Goal: Task Accomplishment & Management: Complete application form

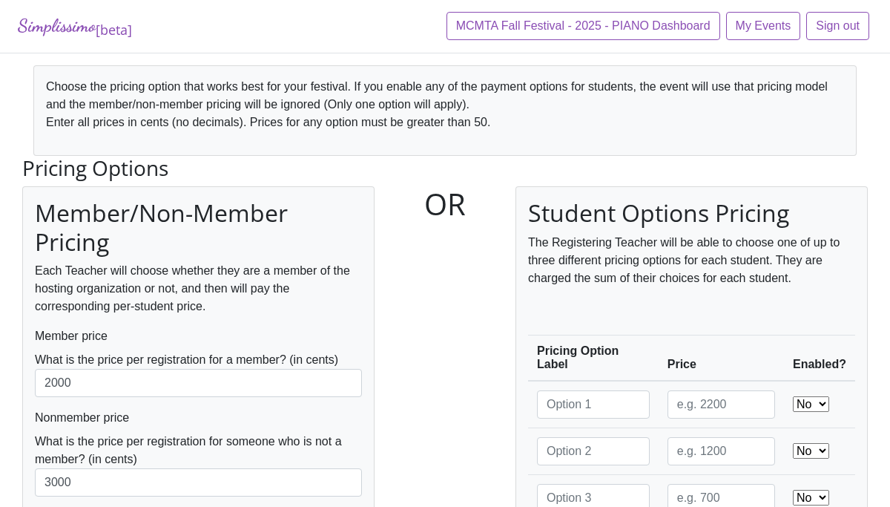
scroll to position [168, 0]
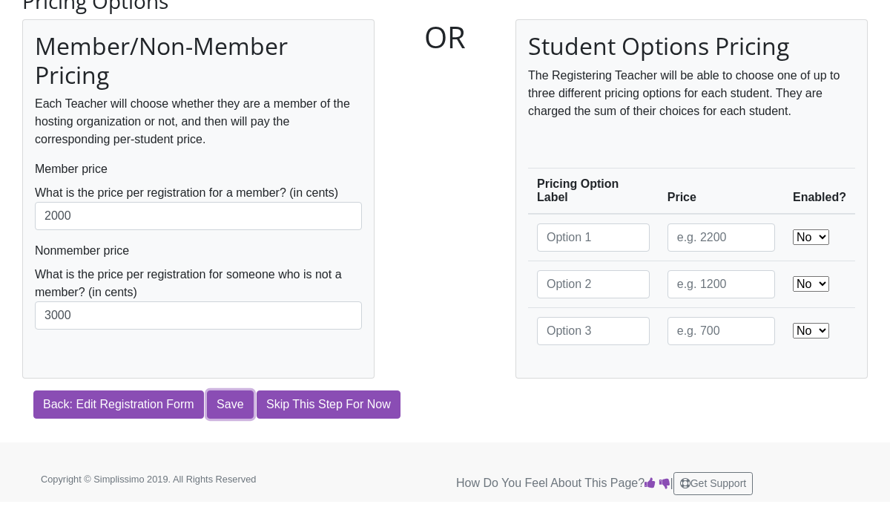
click at [241, 412] on input "Save" at bounding box center [230, 404] width 46 height 28
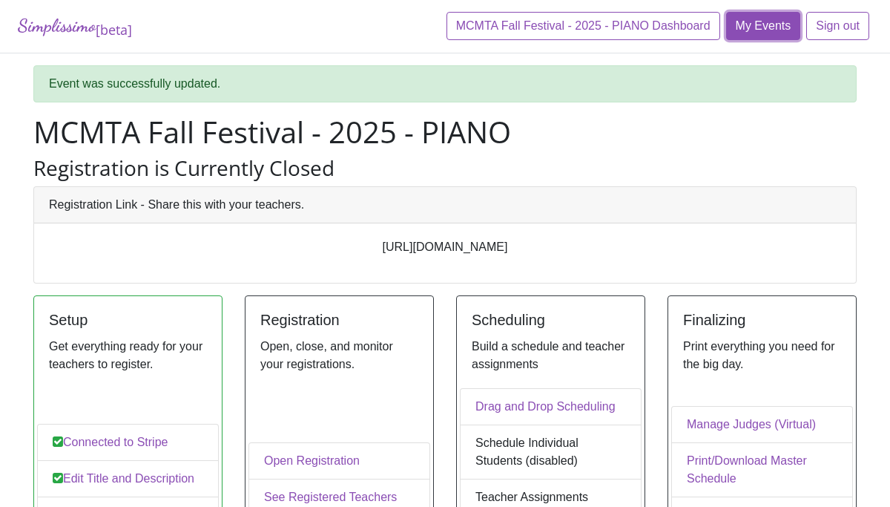
click at [771, 21] on link "My Events" at bounding box center [763, 26] width 75 height 28
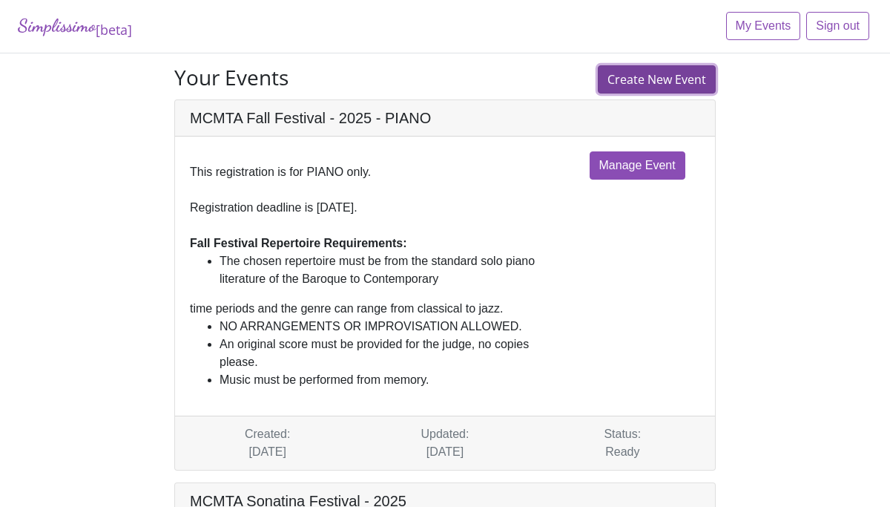
click at [633, 79] on link "Create New Event" at bounding box center [657, 79] width 118 height 28
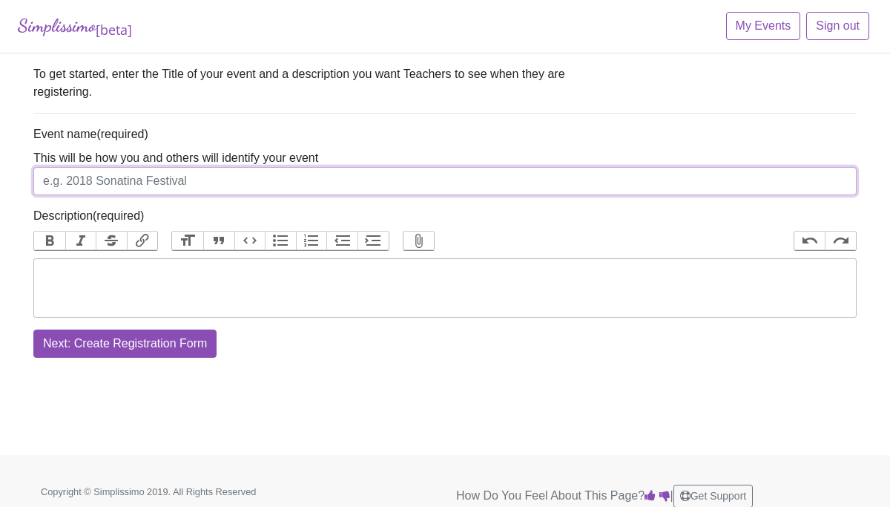
click at [309, 179] on input "Event name" at bounding box center [444, 181] width 823 height 28
click at [163, 184] on input "MCMTA Fall Festival - 2025" at bounding box center [444, 181] width 823 height 28
click at [203, 181] on input "MCMTA Fall Festival 2025" at bounding box center [444, 181] width 823 height 28
type input "MCMTA Fall Festival 2025 - Strings"
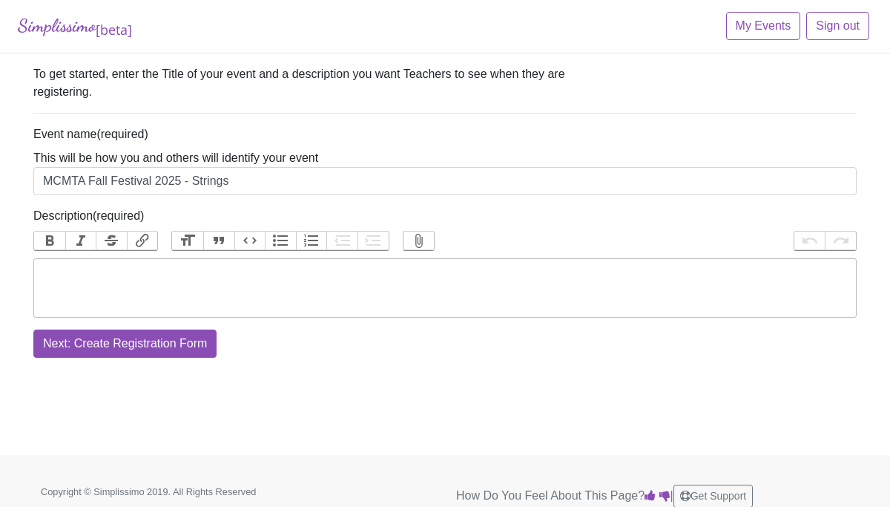
click at [209, 271] on trix-editor "Description" at bounding box center [444, 287] width 823 height 59
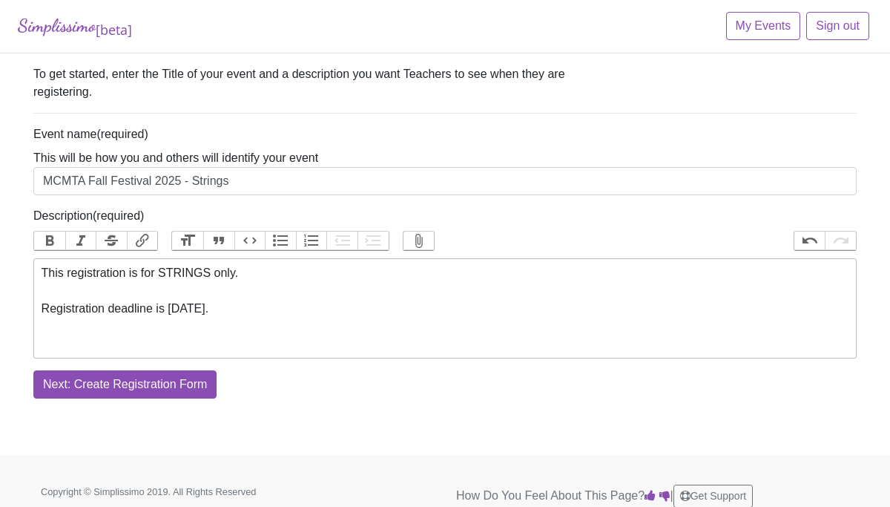
paste trix-editor "<div>This registration is for STRINGS only.<br><br>Registration deadline is Oct…"
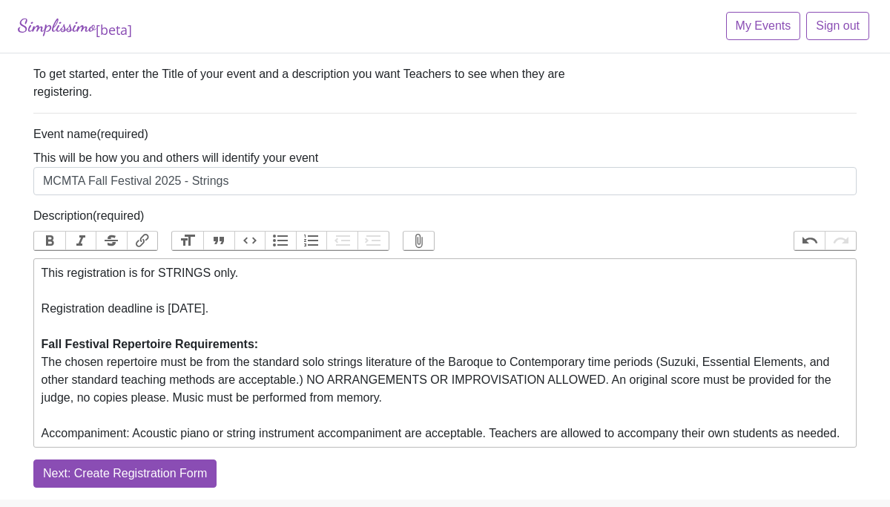
click at [267, 349] on div "This registration is for STRINGS only. Registration deadline is Oct. 25, 2025. …" at bounding box center [446, 344] width 808 height 160
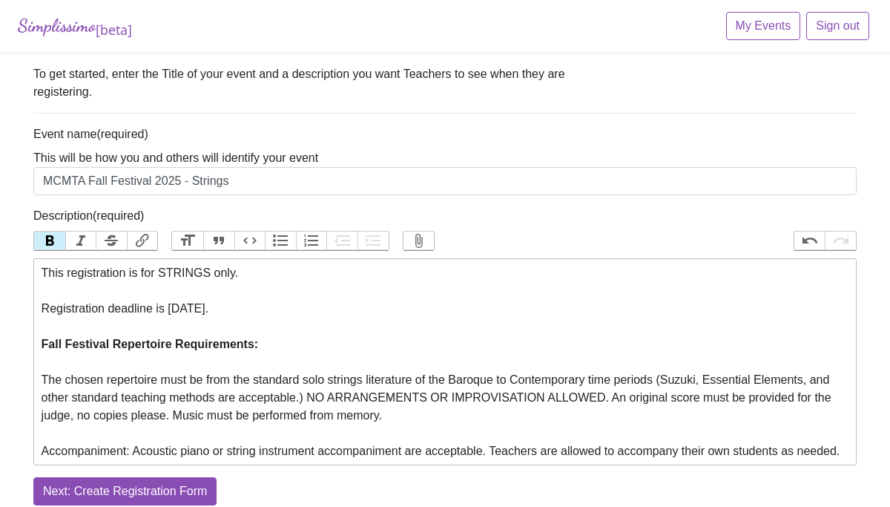
click at [286, 239] on button "Bullets" at bounding box center [280, 240] width 31 height 19
click at [42, 378] on div "The chosen repertoire must be from the standard solo strings literature of the …" at bounding box center [446, 406] width 808 height 71
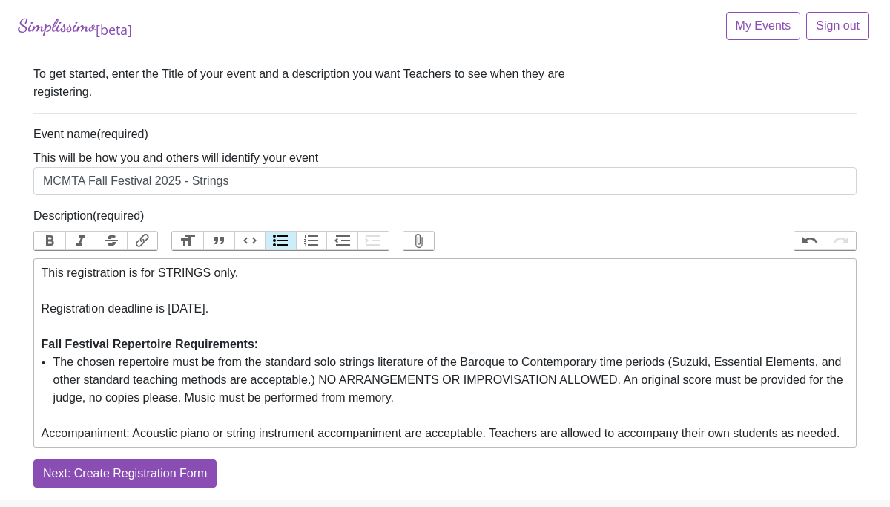
click at [283, 245] on button "Bullets" at bounding box center [280, 240] width 31 height 19
click at [350, 383] on li "The chosen repertoire must be from the standard solo strings literature of the …" at bounding box center [451, 379] width 796 height 53
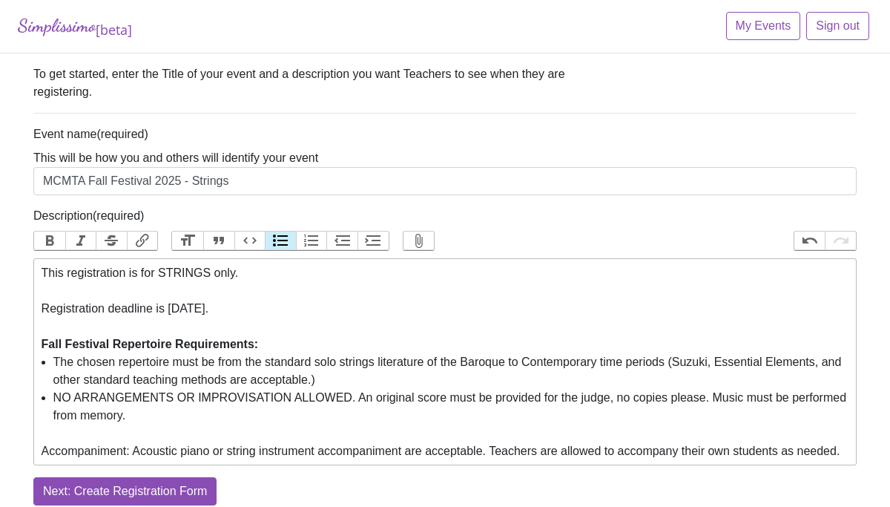
click at [345, 398] on li "NO ARRANGEMENTS OR IMPROVISATION ALLOWED. An original score must be provided fo…" at bounding box center [451, 407] width 796 height 36
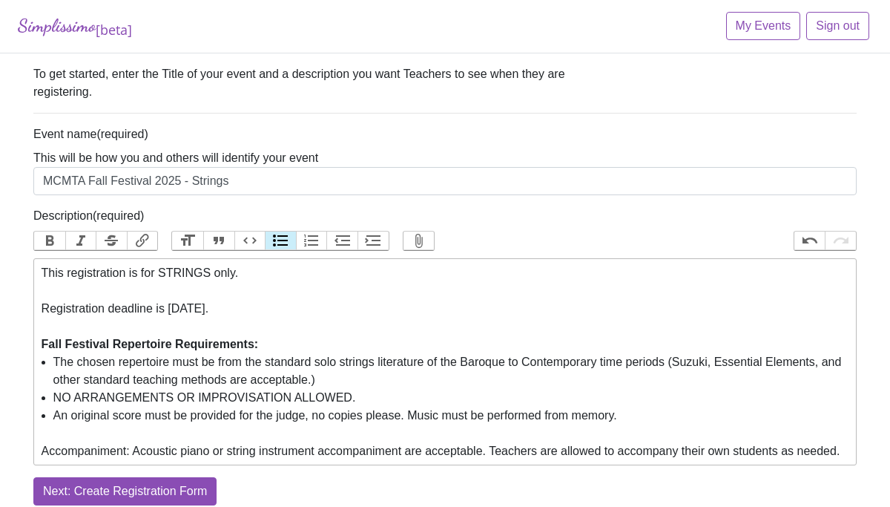
click at [417, 418] on li "An original score must be provided for the judge, no copies please. Music must …" at bounding box center [451, 416] width 796 height 18
type trix-editor "<div>This registration is for STRINGS only.<br><br>Registration deadline is Oct…"
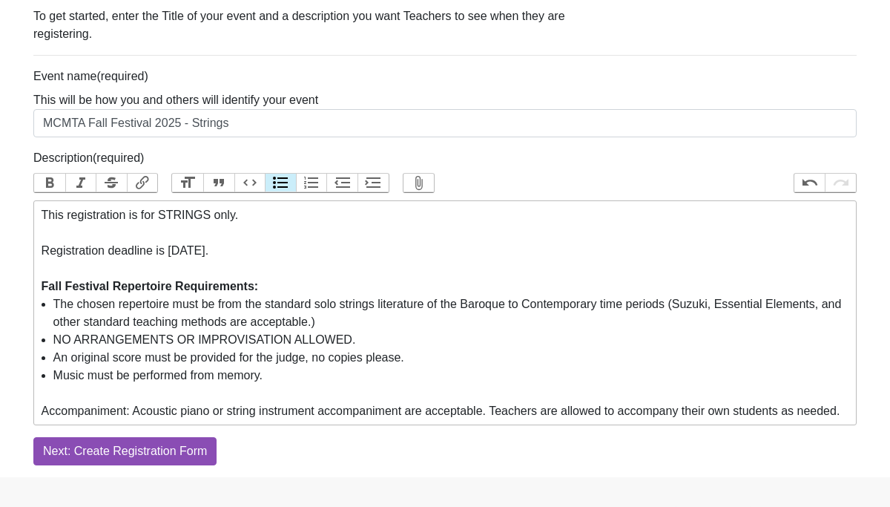
scroll to position [60, 0]
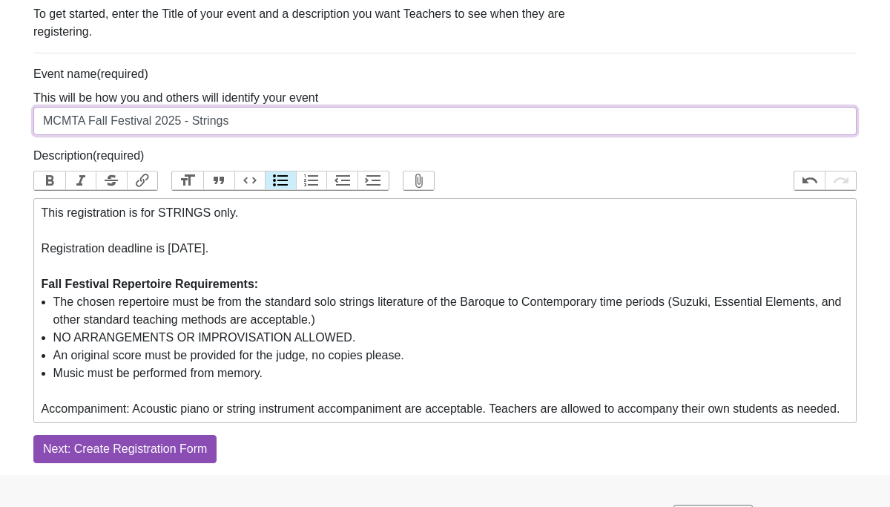
drag, startPoint x: 242, startPoint y: 120, endPoint x: 194, endPoint y: 123, distance: 47.6
click at [194, 123] on input "MCMTA Fall Festival 2025 - Strings" at bounding box center [444, 121] width 823 height 28
type input "MCMTA Fall Festival 2025 - STRINGS"
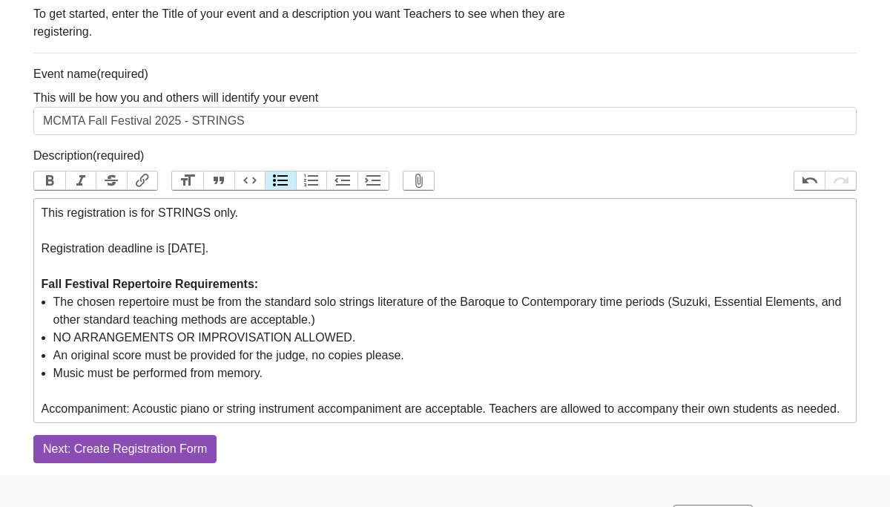
click at [392, 345] on li "NO ARRANGEMENTS OR IMPROVISATION ALLOWED." at bounding box center [451, 338] width 796 height 18
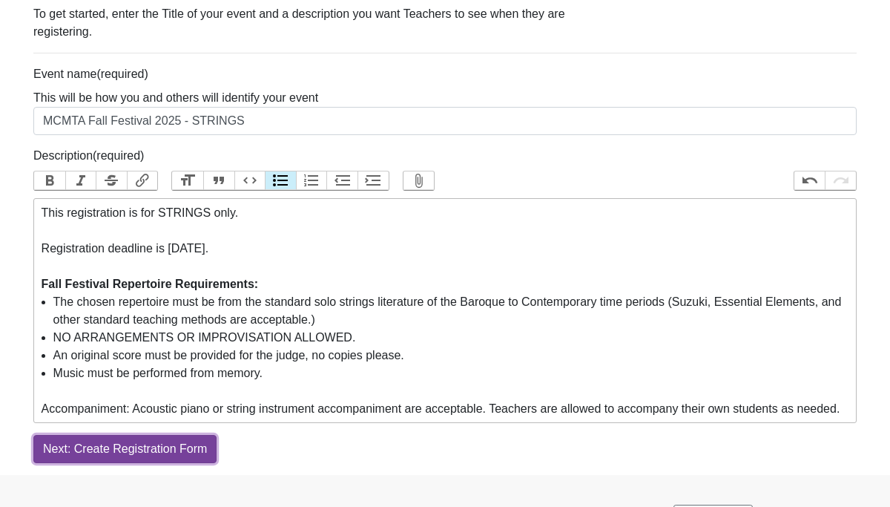
click at [186, 463] on input "Next: Create Registration Form" at bounding box center [124, 449] width 183 height 28
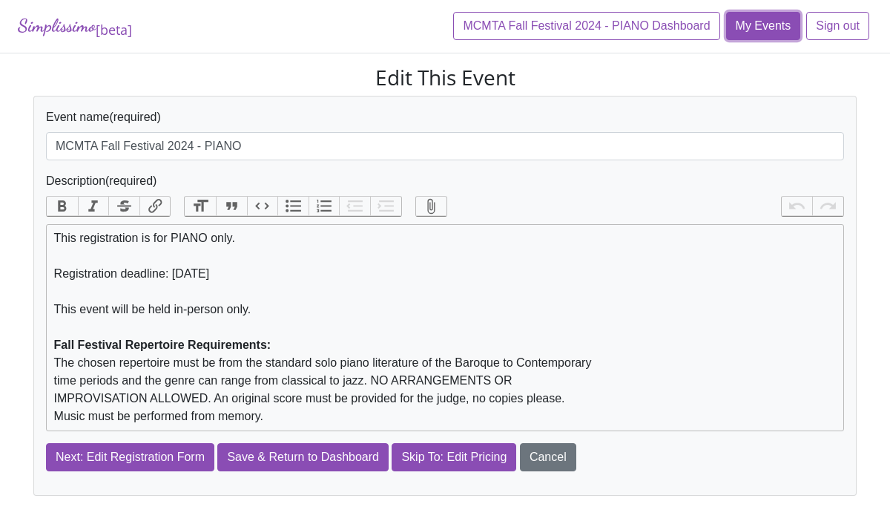
click at [755, 24] on link "My Events" at bounding box center [763, 26] width 75 height 28
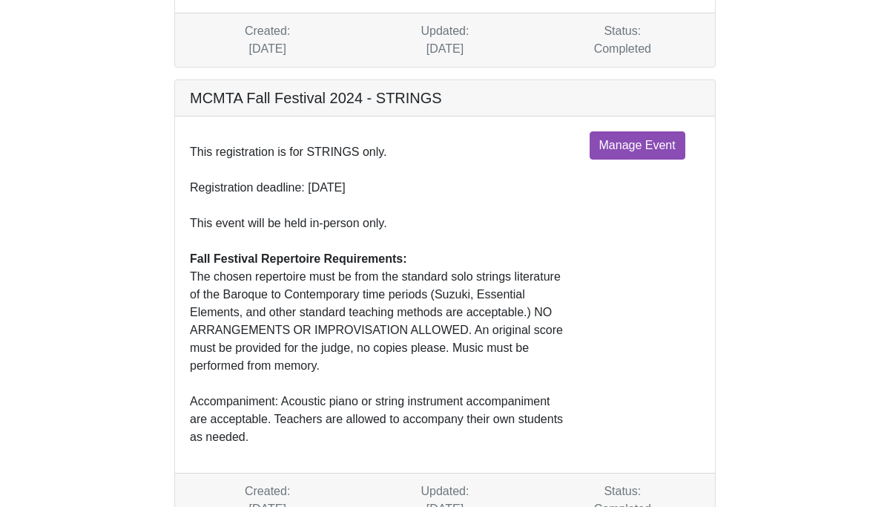
scroll to position [1534, 0]
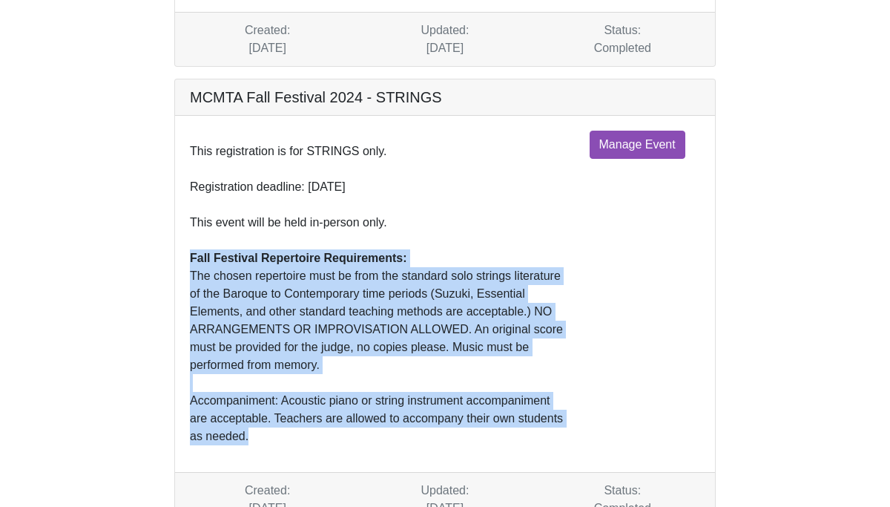
drag, startPoint x: 190, startPoint y: 220, endPoint x: 298, endPoint y: 394, distance: 204.6
click at [298, 394] on div "This registration is for STRINGS only. Registration deadline: October 26, 2024 …" at bounding box center [379, 294] width 400 height 326
copy div "Fall Festival Repertoire Requirements: The chosen repertoire must be from the s…"
click at [617, 131] on link "Manage Event" at bounding box center [638, 145] width 96 height 28
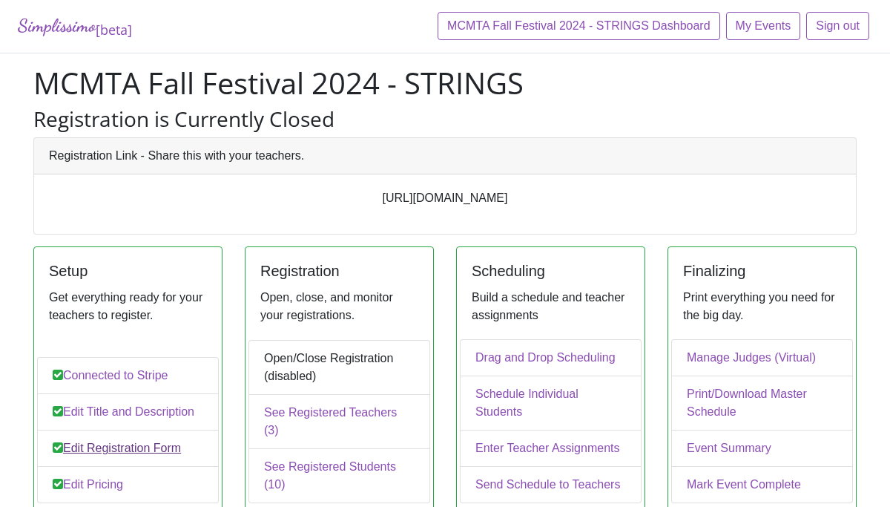
click at [135, 455] on link "Edit Registration Form" at bounding box center [128, 447] width 182 height 37
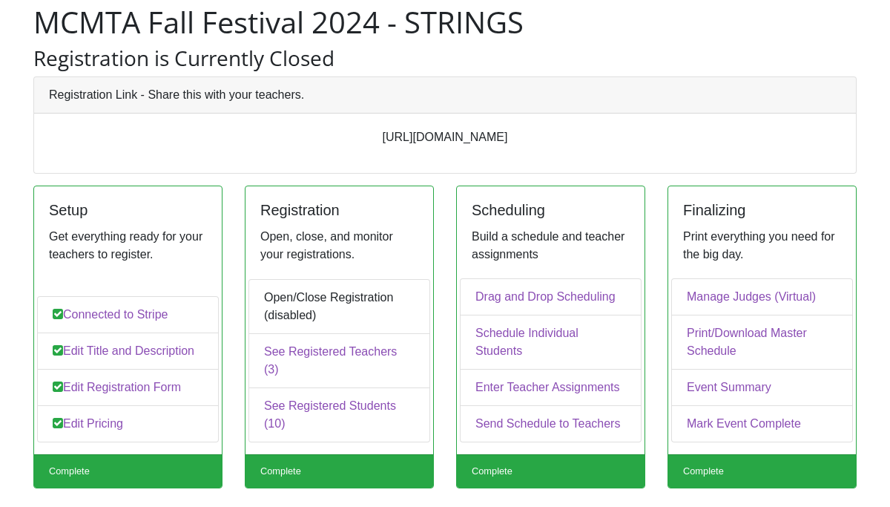
scroll to position [70, 0]
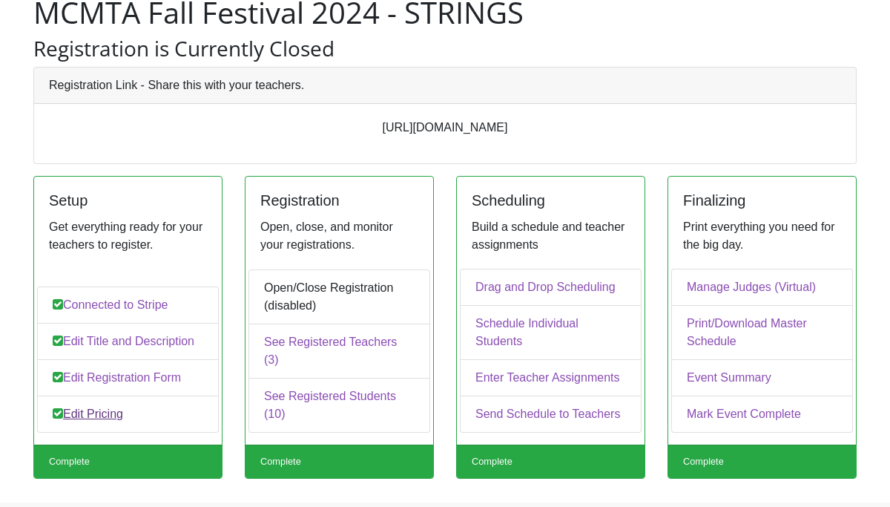
click at [101, 424] on link "Edit Pricing" at bounding box center [128, 413] width 182 height 37
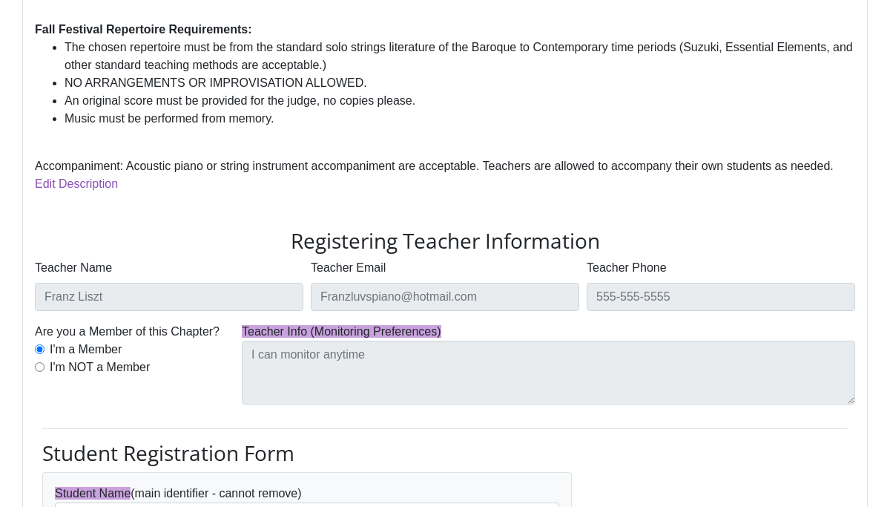
scroll to position [367, 0]
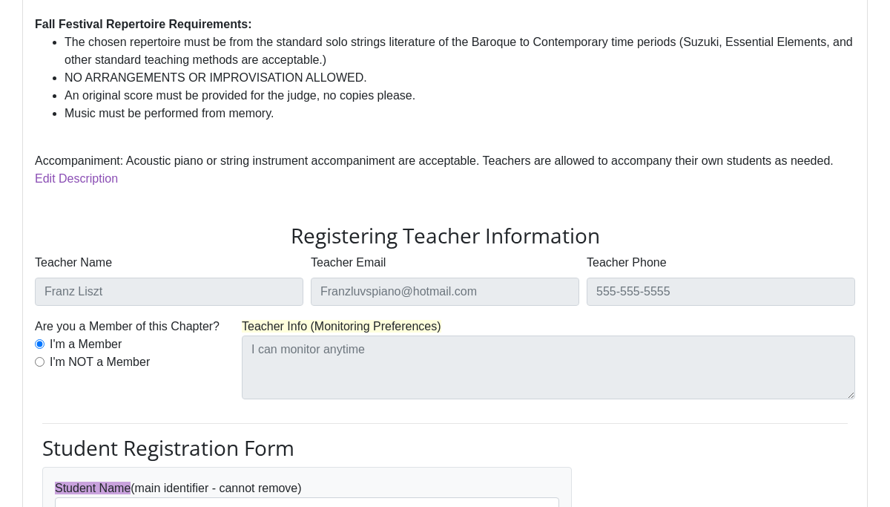
click at [415, 320] on span "Teacher Info (Monitoring Preferences)" at bounding box center [342, 326] width 200 height 13
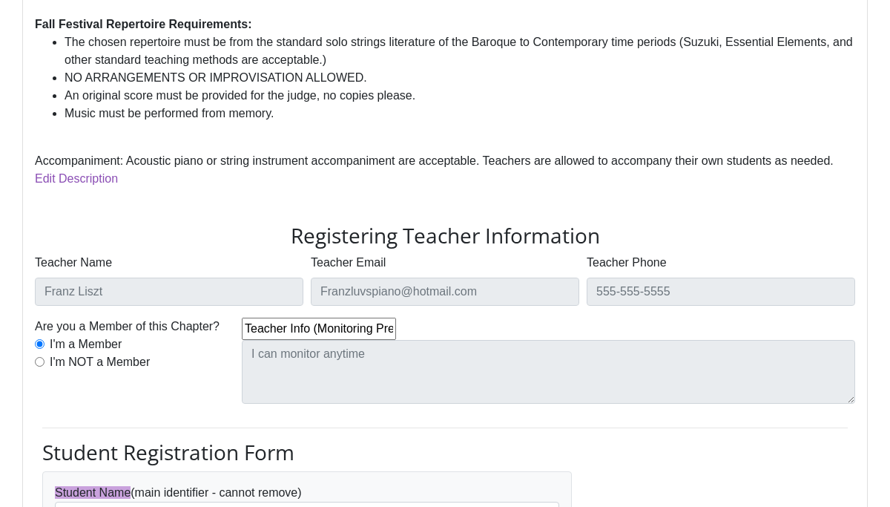
click at [415, 320] on div "Teacher Info (Monitoring Preferences)" at bounding box center [548, 360] width 621 height 86
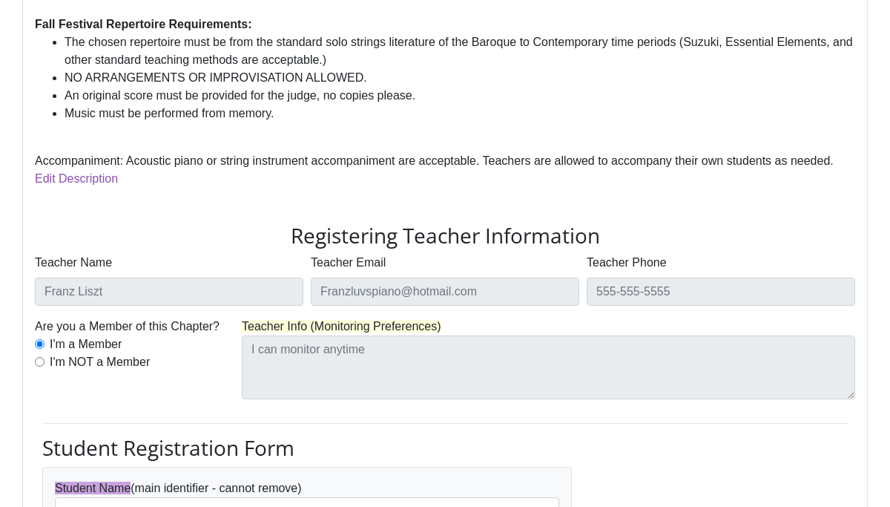
click at [340, 323] on span "Teacher Info (Monitoring Preferences)" at bounding box center [342, 326] width 200 height 13
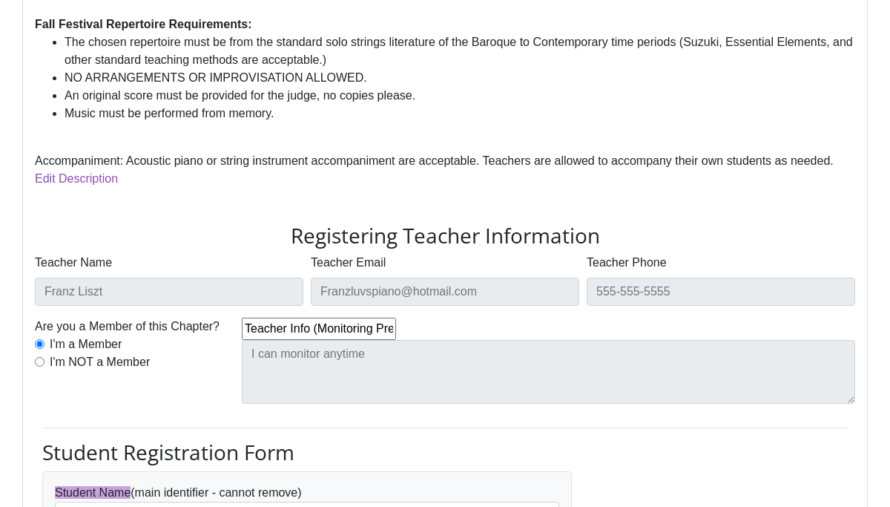
click at [340, 323] on input "Teacher Info (Monitoring Preferences)" at bounding box center [319, 328] width 154 height 22
drag, startPoint x: 340, startPoint y: 323, endPoint x: 315, endPoint y: 326, distance: 24.6
click at [315, 326] on input "Teacher Info (Monitoring Preferences)" at bounding box center [319, 328] width 154 height 22
click at [360, 329] on input "Teacher Monitoring Preferences)" at bounding box center [319, 328] width 154 height 22
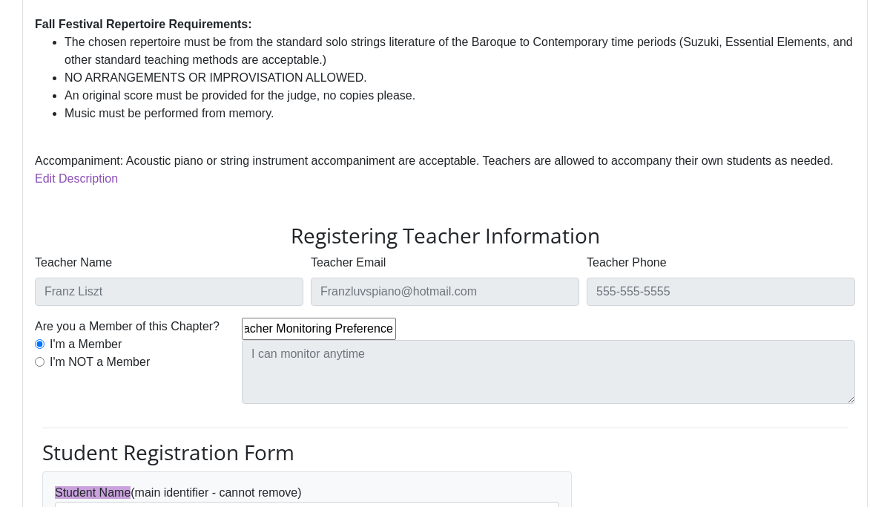
scroll to position [0, 37]
type input "Teacher Monitoring Preference - specify AM or PM"
click at [373, 329] on input "Teacher Monitoring Preference - specify AM or PM" at bounding box center [319, 328] width 154 height 22
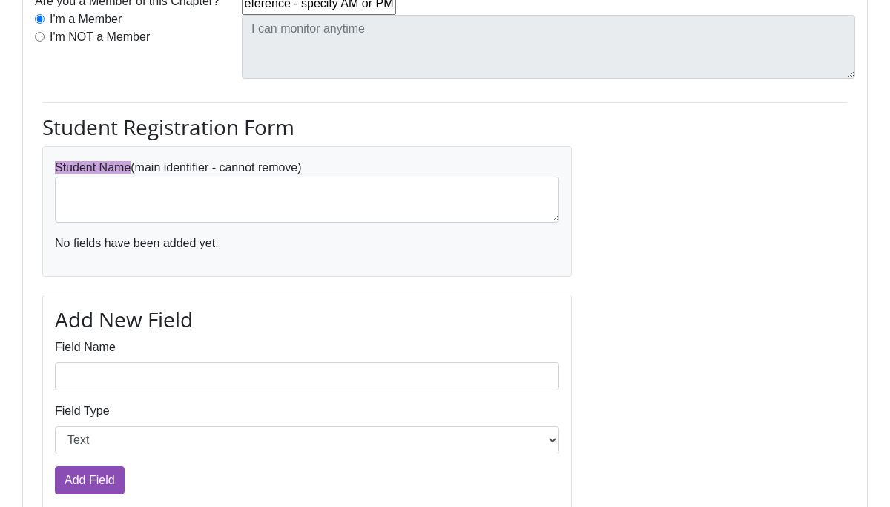
scroll to position [700, 0]
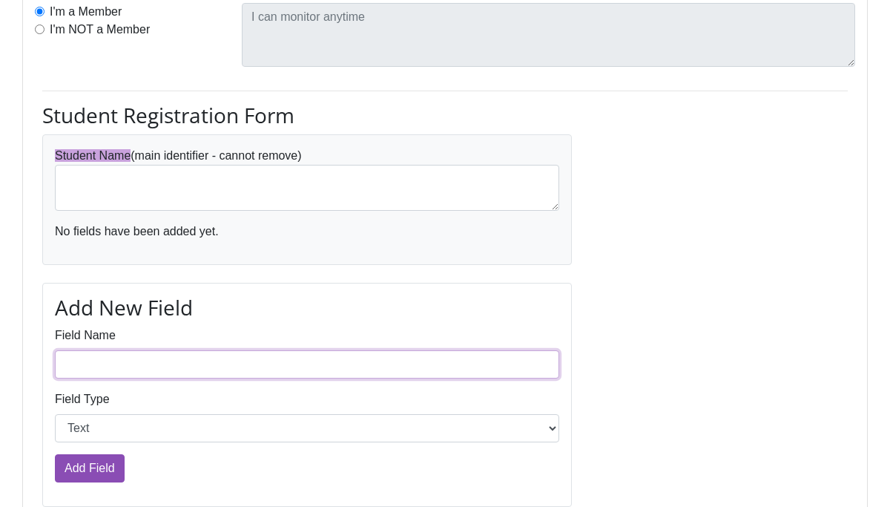
click at [177, 369] on input "Field Name" at bounding box center [307, 364] width 504 height 28
type input "Grade"
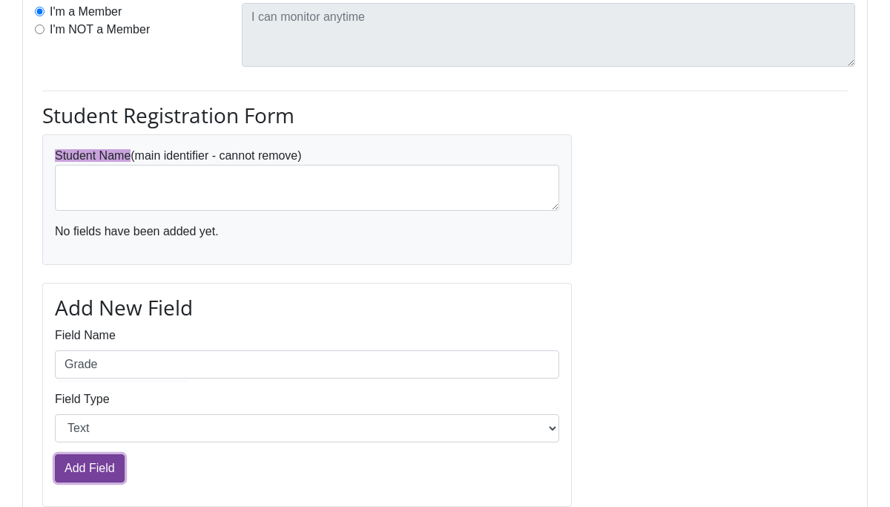
click at [103, 471] on input "Add Field" at bounding box center [90, 468] width 70 height 28
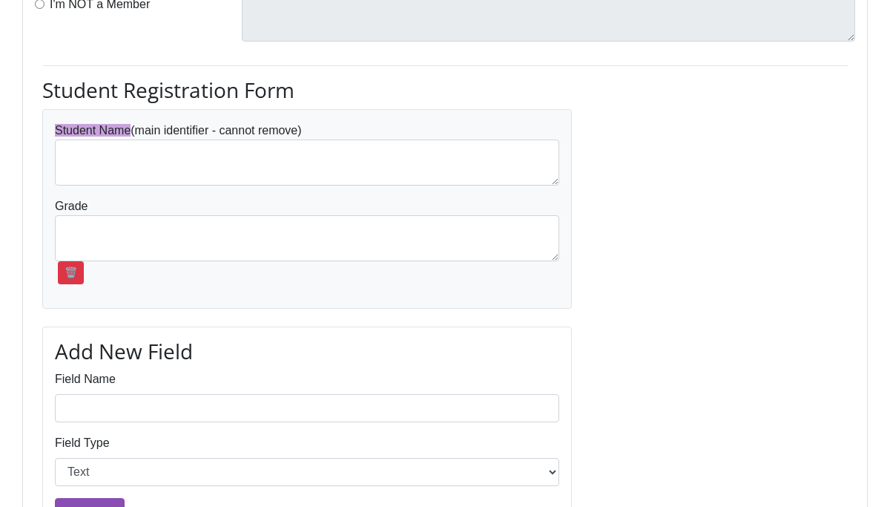
scroll to position [727, 0]
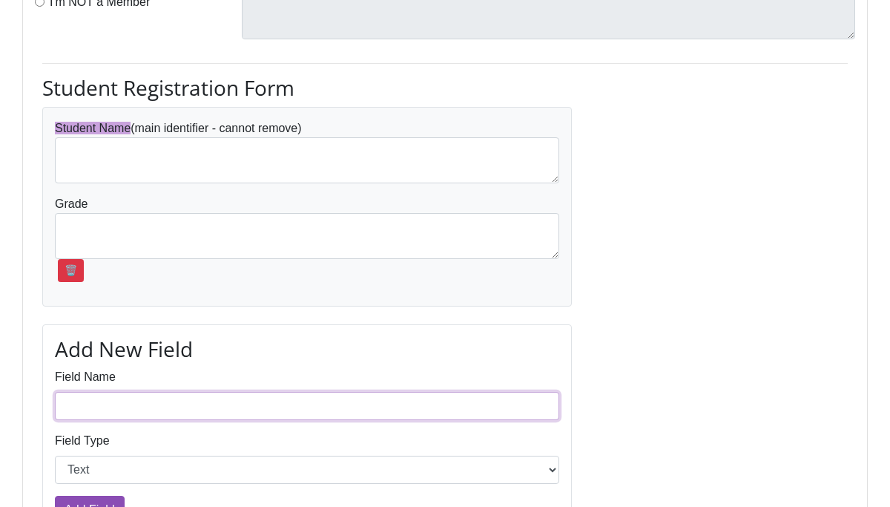
click at [135, 401] on input "Field Name" at bounding box center [307, 406] width 504 height 28
type input "Name of Sibling(s):"
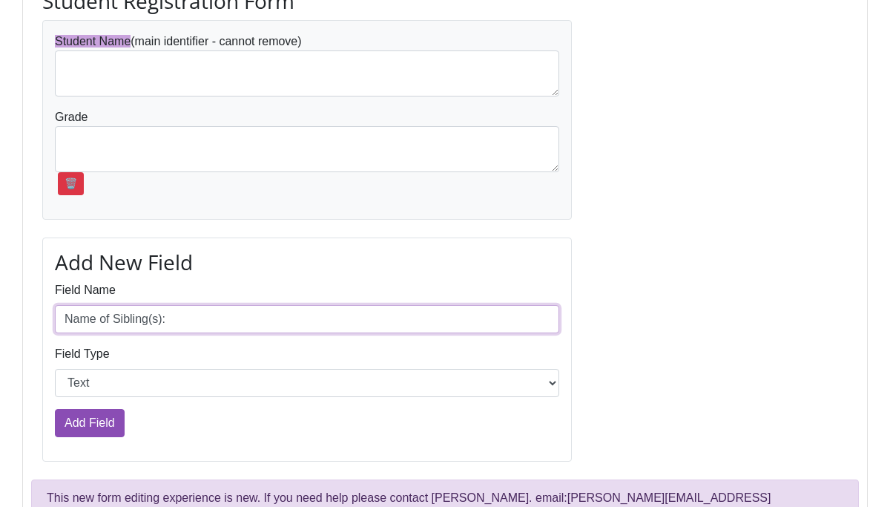
scroll to position [849, 0]
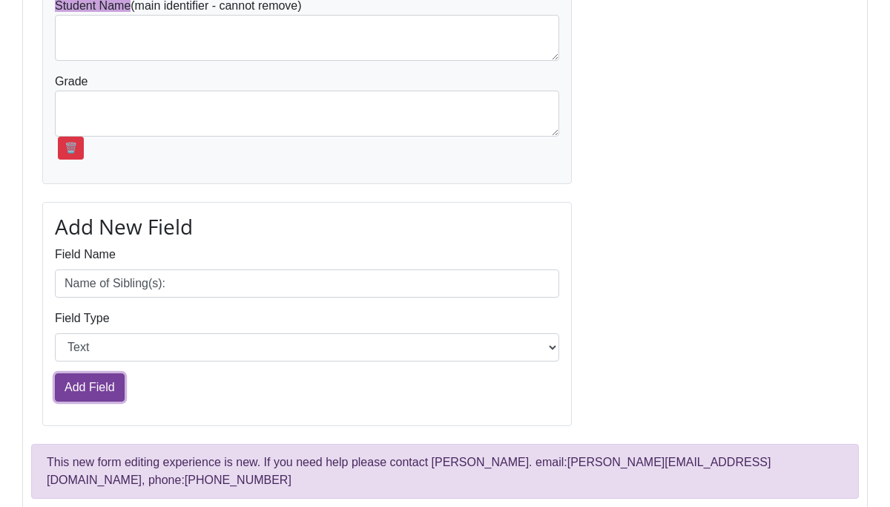
click at [88, 390] on input "Add Field" at bounding box center [90, 387] width 70 height 28
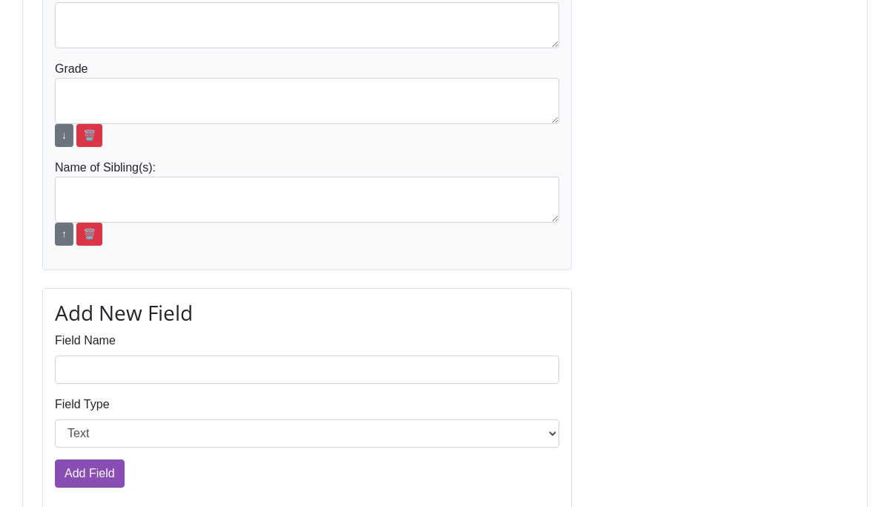
scroll to position [863, 0]
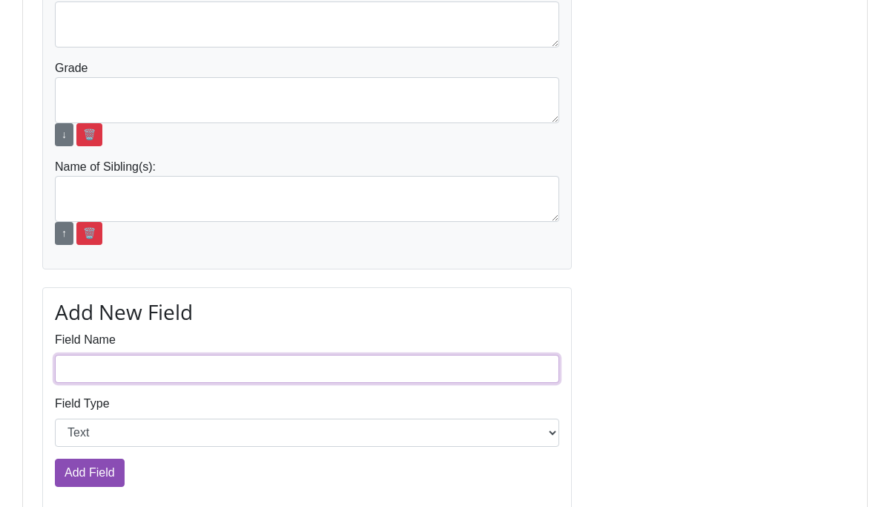
click at [93, 372] on input "Field Name" at bounding box center [307, 369] width 504 height 28
type input "Repertoire Title & Composer"
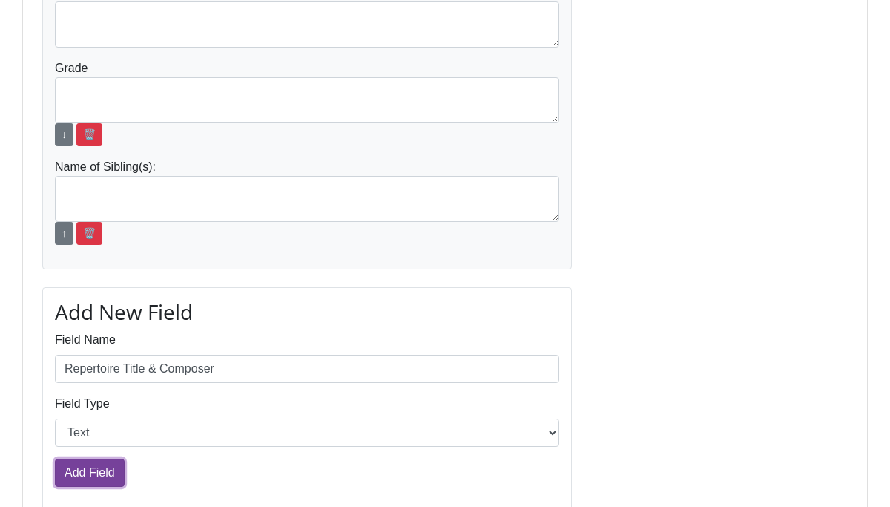
click at [86, 480] on input "Add Field" at bounding box center [90, 472] width 70 height 28
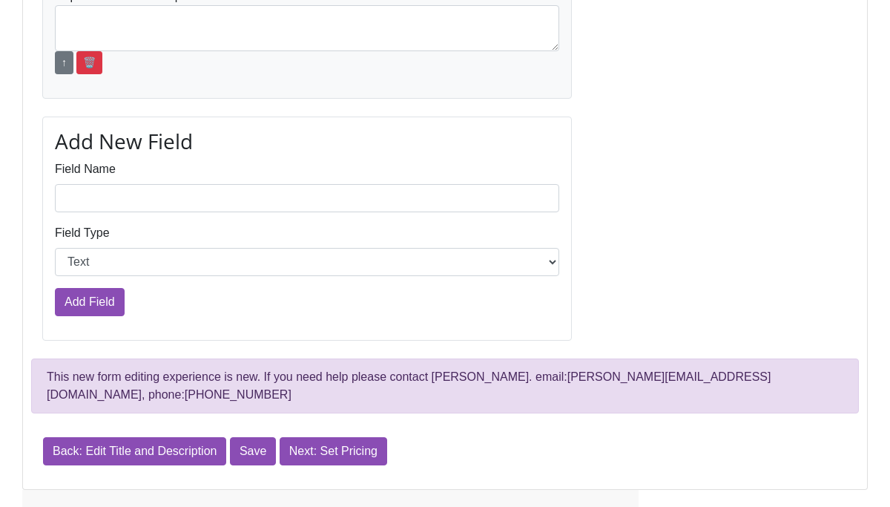
scroll to position [1179, 0]
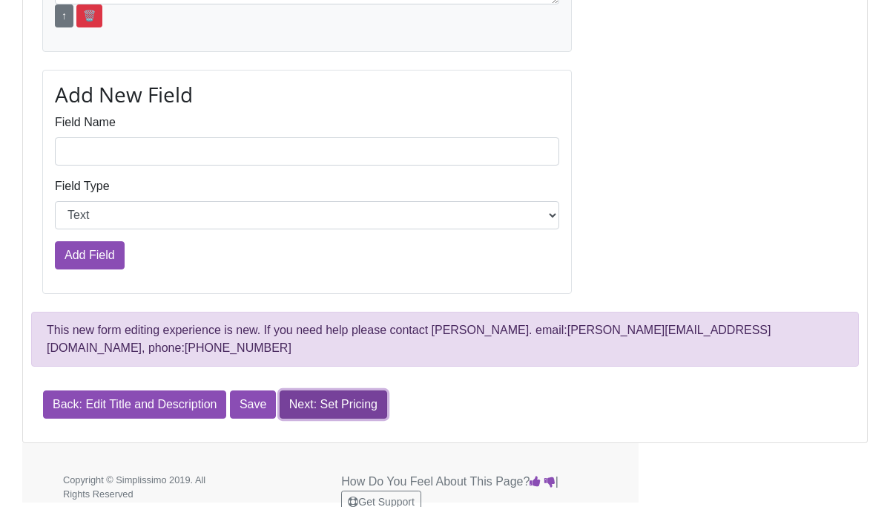
click at [310, 395] on link "Next: Set Pricing" at bounding box center [334, 404] width 108 height 28
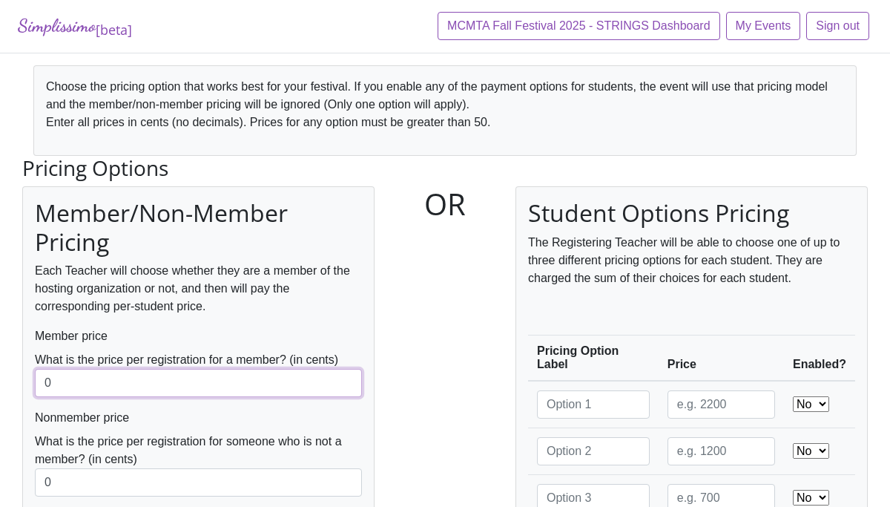
click at [166, 382] on input "0" at bounding box center [198, 383] width 327 height 28
type input "2000"
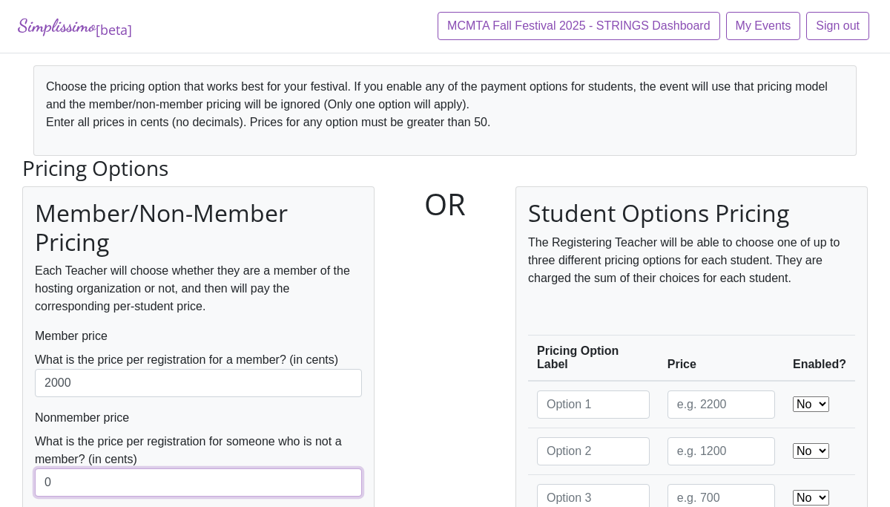
click at [75, 487] on input "0" at bounding box center [198, 482] width 327 height 28
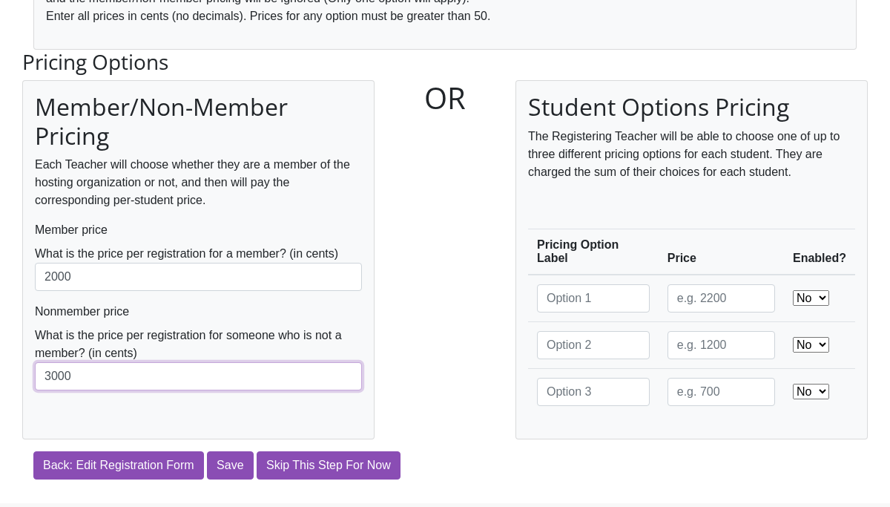
scroll to position [168, 0]
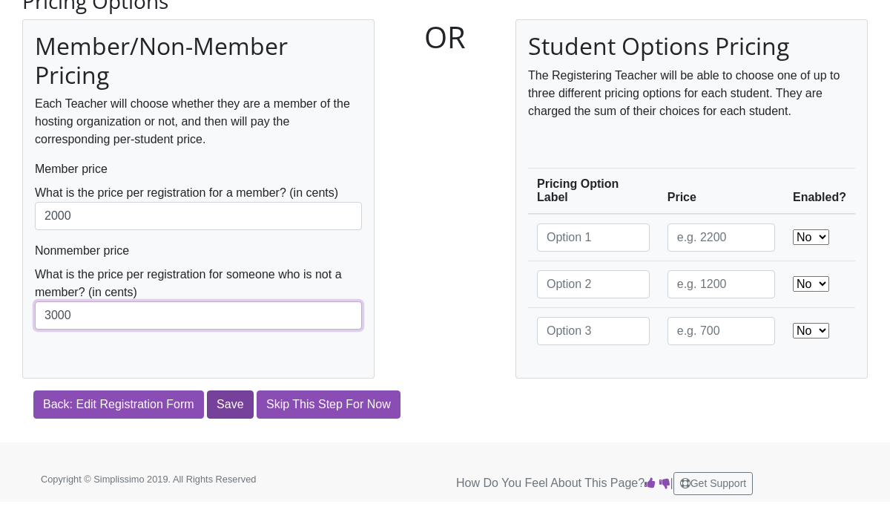
type input "3000"
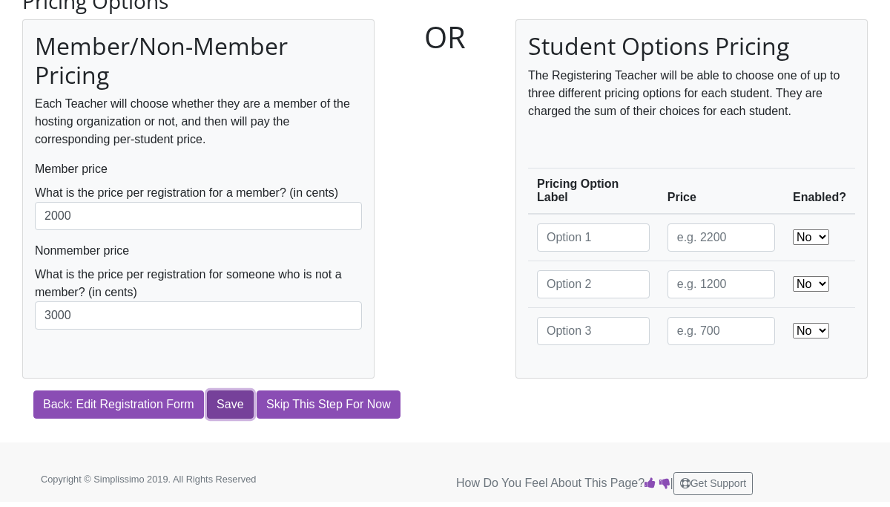
click at [232, 411] on input "Save" at bounding box center [230, 404] width 46 height 28
